Goal: Information Seeking & Learning: Learn about a topic

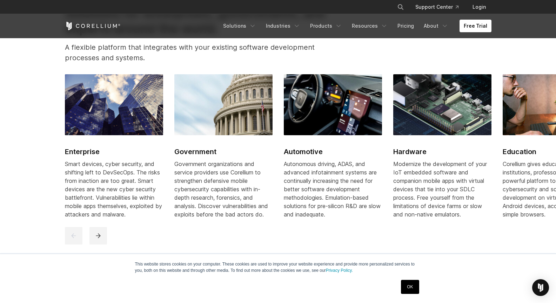
scroll to position [842, 0]
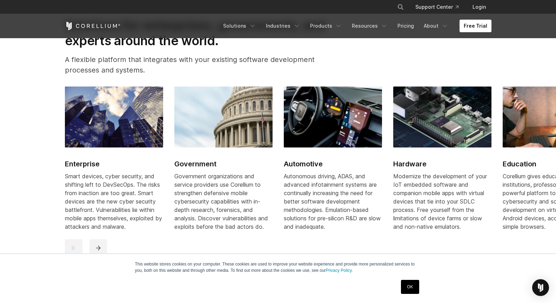
click at [329, 142] on img at bounding box center [333, 117] width 98 height 61
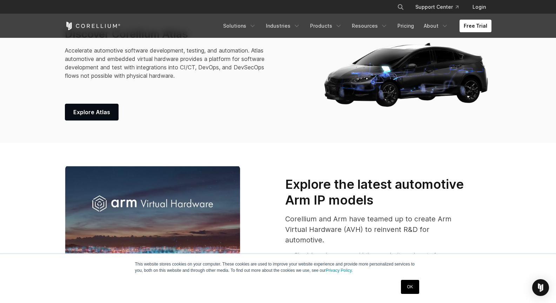
scroll to position [281, 0]
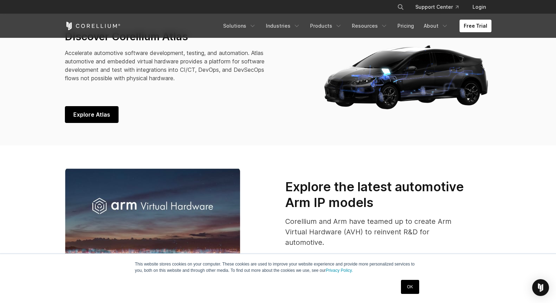
click at [96, 112] on span "Explore Atlas" at bounding box center [91, 115] width 37 height 8
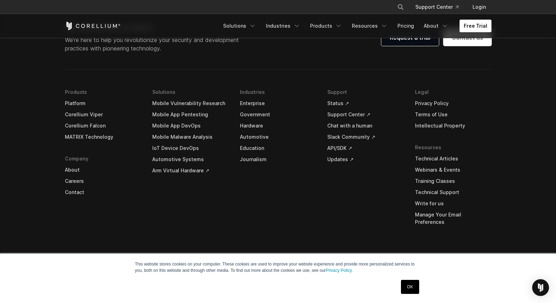
scroll to position [2096, 0]
